Goal: Information Seeking & Learning: Learn about a topic

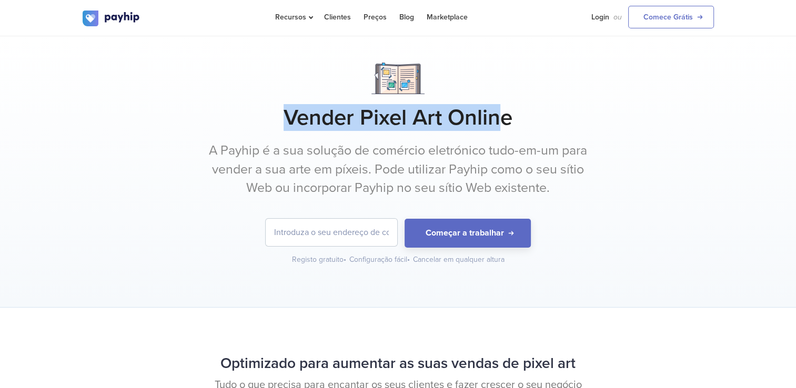
drag, startPoint x: 289, startPoint y: 116, endPoint x: 495, endPoint y: 119, distance: 205.2
click at [495, 119] on h1 "Vender Pixel Art Online" at bounding box center [398, 118] width 631 height 26
drag, startPoint x: 495, startPoint y: 119, endPoint x: 313, endPoint y: 110, distance: 182.3
click at [313, 110] on h1 "Vender Pixel Art Online" at bounding box center [398, 118] width 631 height 26
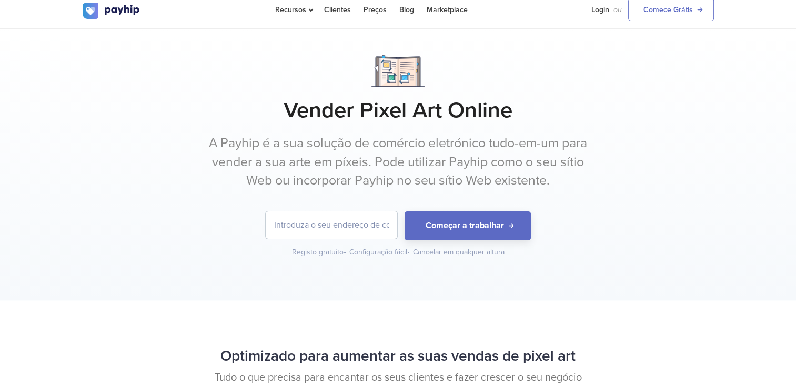
scroll to position [53, 0]
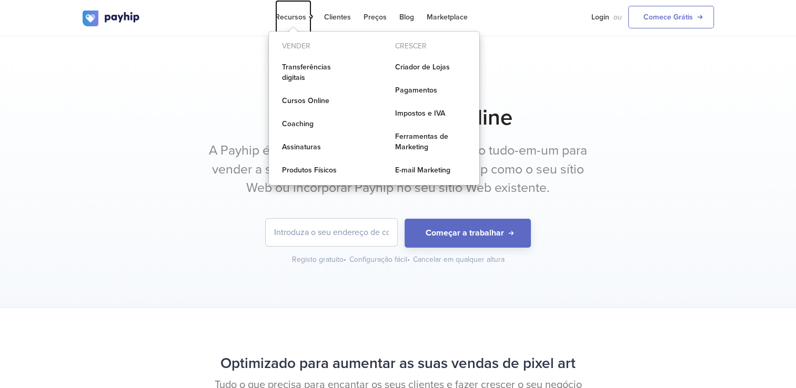
click at [305, 22] on link "Recursos" at bounding box center [293, 17] width 36 height 34
click at [70, 107] on div "Vender Pixel Art Online A Payhip é a sua solução de comércio eletrónico tudo-em…" at bounding box center [398, 172] width 796 height 272
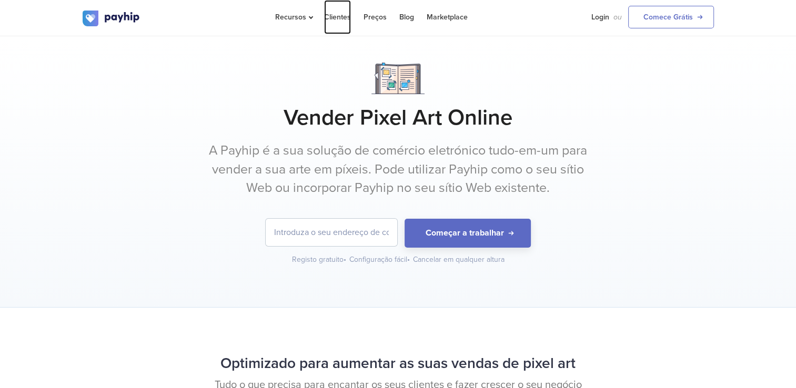
click at [336, 15] on link "Clientes" at bounding box center [337, 17] width 27 height 34
